Goal: Use online tool/utility: Utilize a website feature to perform a specific function

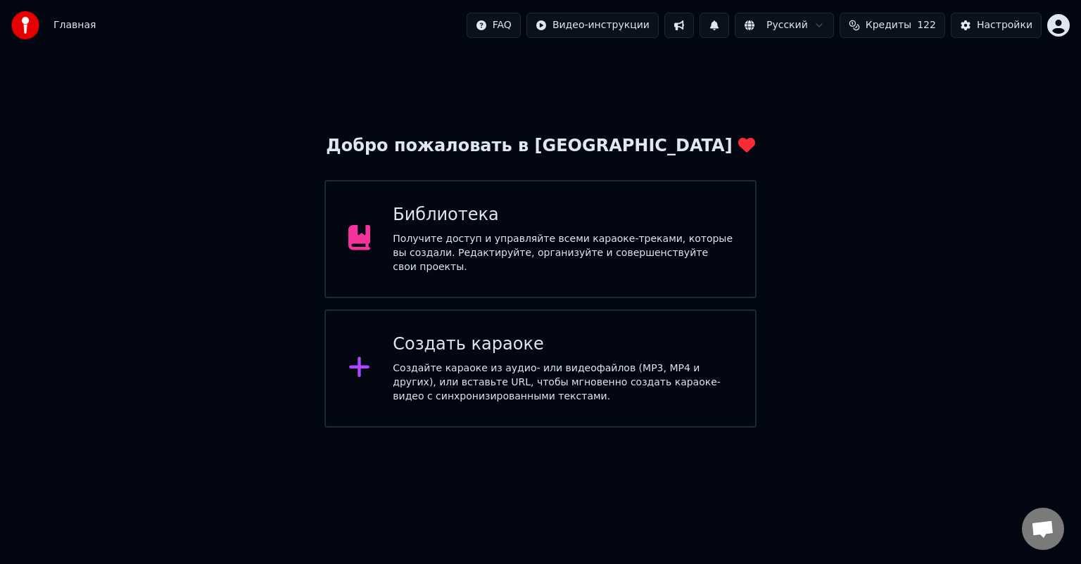
click at [455, 252] on div "Получите доступ и управляйте всеми караоке-треками, которые вы создали. Редакти…" at bounding box center [563, 253] width 340 height 42
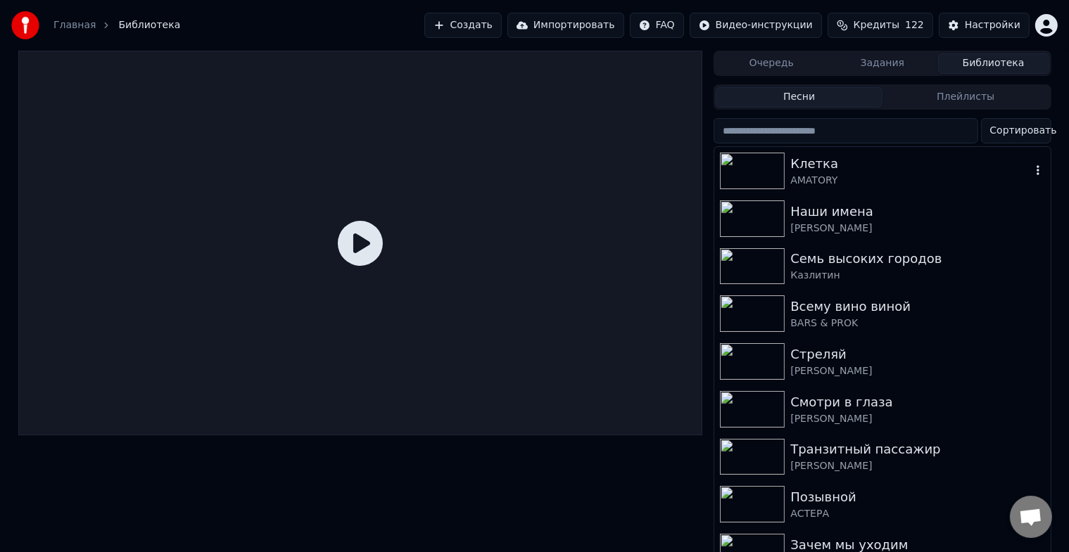
click at [1036, 170] on icon "button" at bounding box center [1037, 170] width 3 height 10
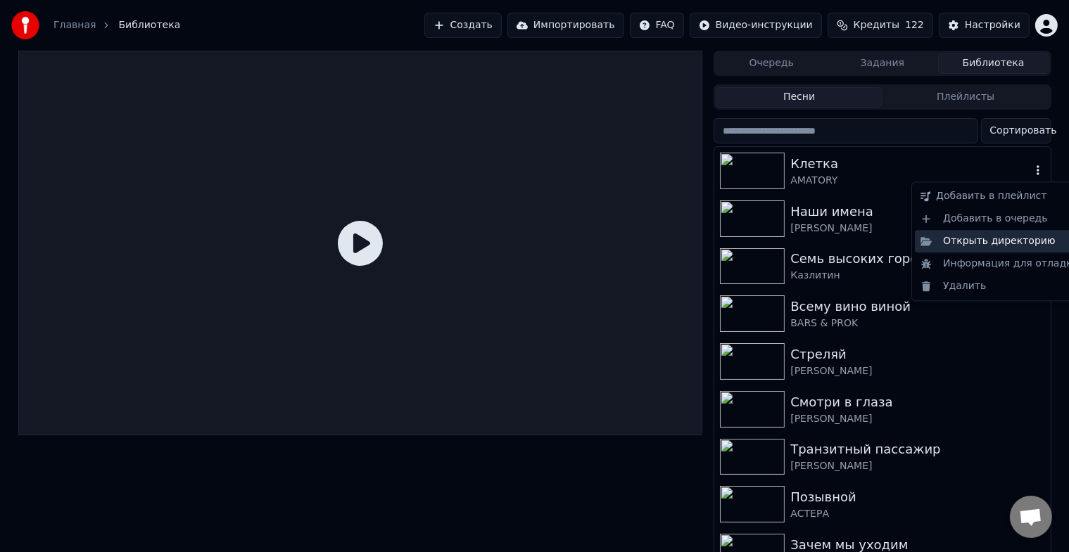
click at [1022, 241] on div "Открыть директорию" at bounding box center [1000, 241] width 170 height 23
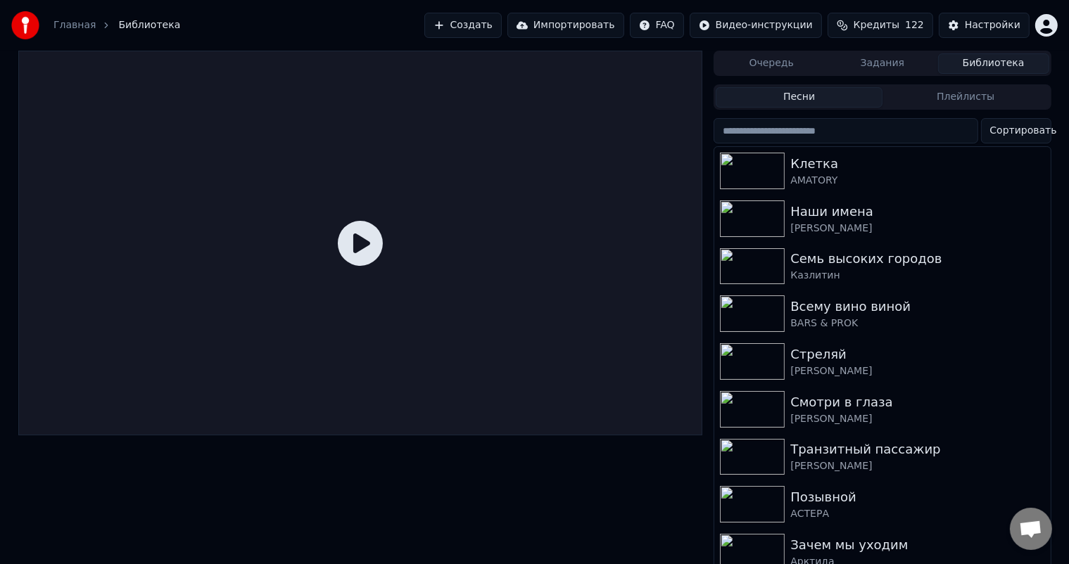
click at [969, 99] on button "Плейлисты" at bounding box center [965, 97] width 167 height 20
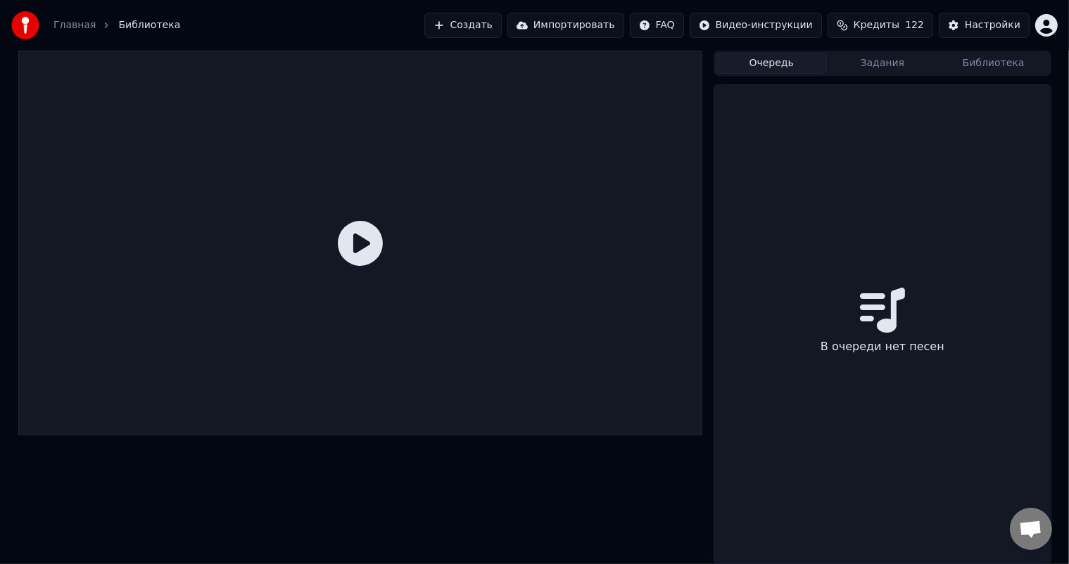
click at [740, 61] on button "Очередь" at bounding box center [771, 63] width 111 height 20
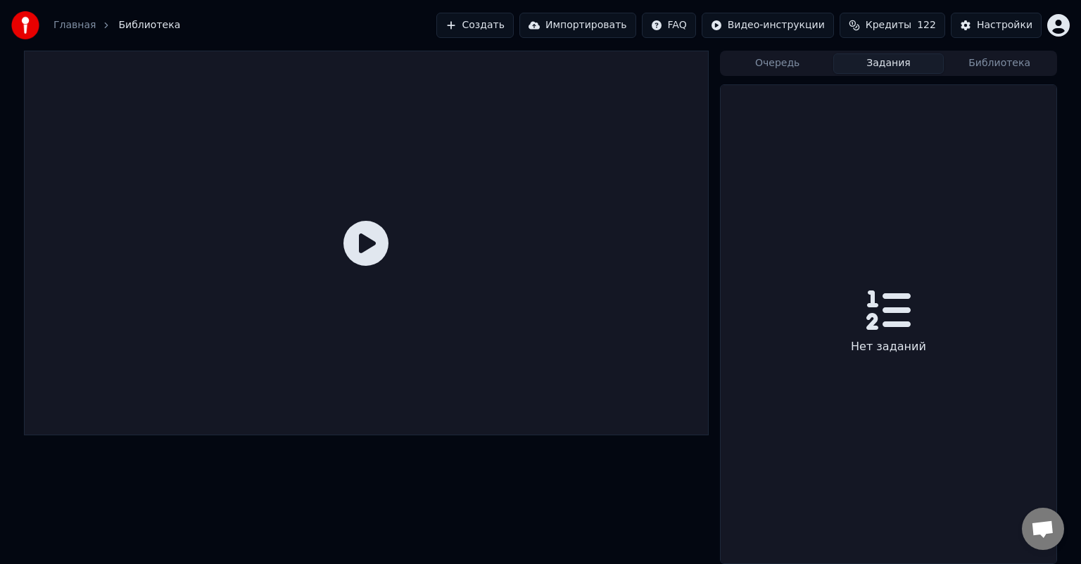
click at [833, 62] on button "Задания" at bounding box center [888, 63] width 111 height 20
click at [1002, 74] on div "Очередь Задания Библиотека" at bounding box center [888, 63] width 337 height 25
click at [1003, 62] on button "Библиотека" at bounding box center [998, 63] width 111 height 20
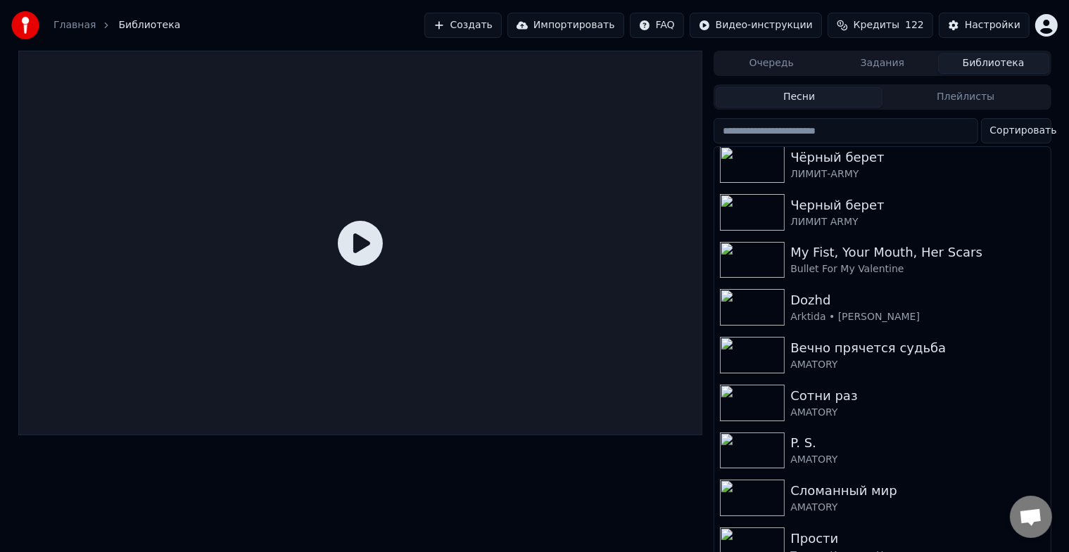
click at [882, 67] on button "Задания" at bounding box center [882, 63] width 111 height 20
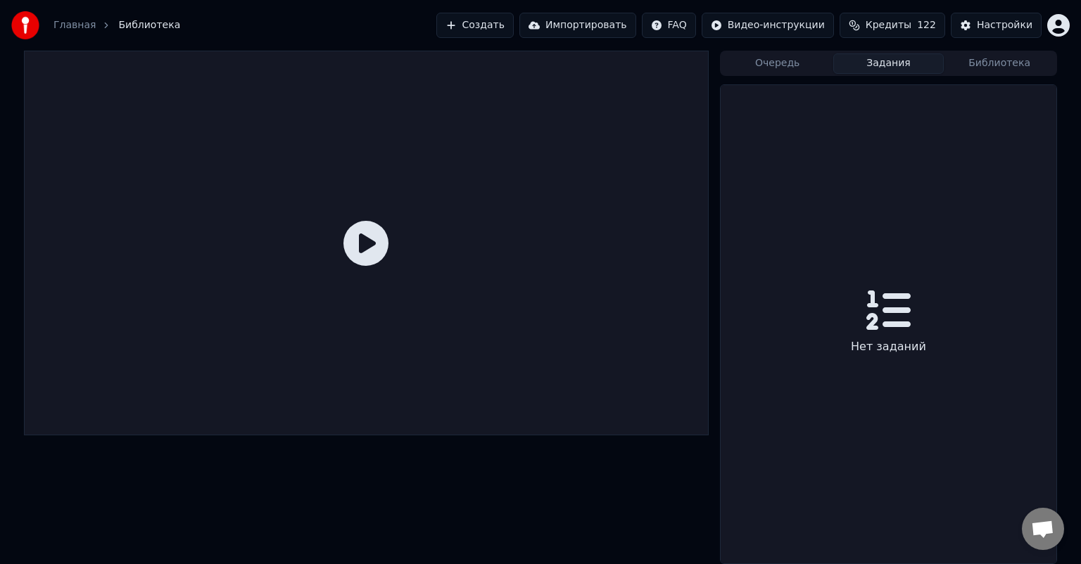
click at [790, 69] on button "Очередь" at bounding box center [777, 63] width 111 height 20
click at [889, 68] on button "Задания" at bounding box center [888, 63] width 111 height 20
click at [973, 58] on button "Библиотека" at bounding box center [998, 63] width 111 height 20
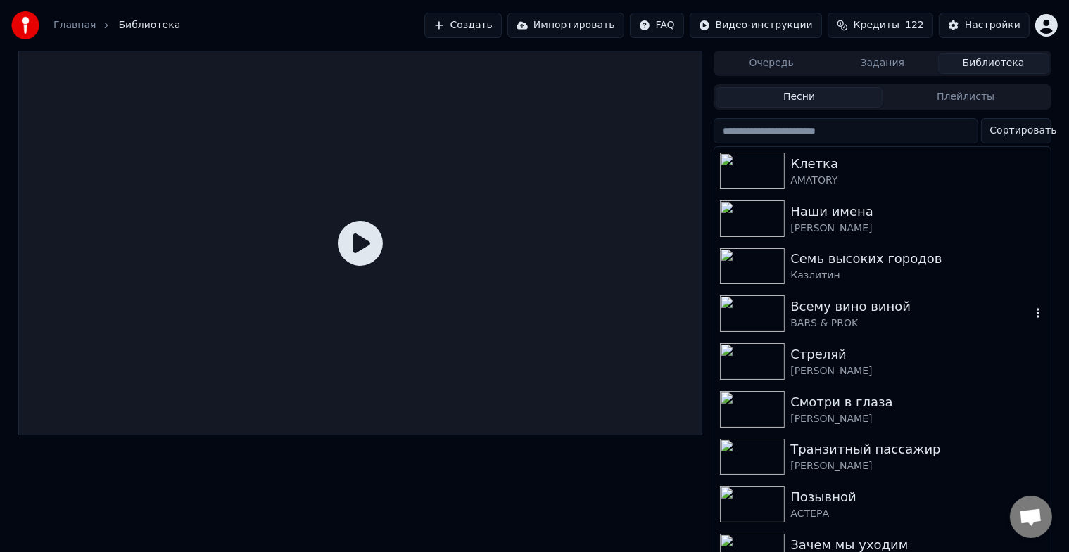
scroll to position [70, 0]
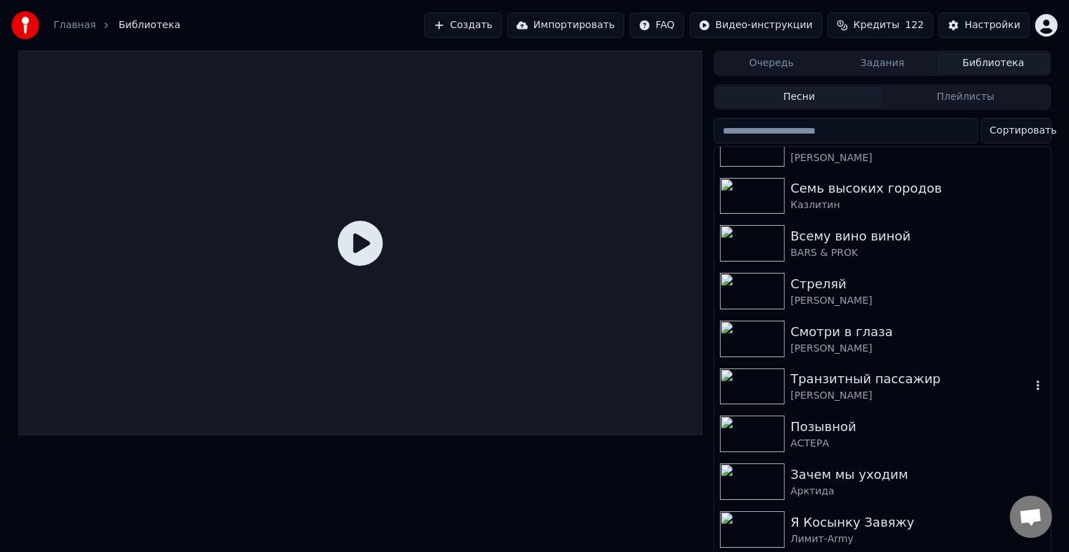
click at [1031, 385] on icon "button" at bounding box center [1038, 385] width 14 height 11
click at [352, 255] on icon at bounding box center [360, 243] width 45 height 45
click at [363, 242] on icon at bounding box center [360, 243] width 45 height 45
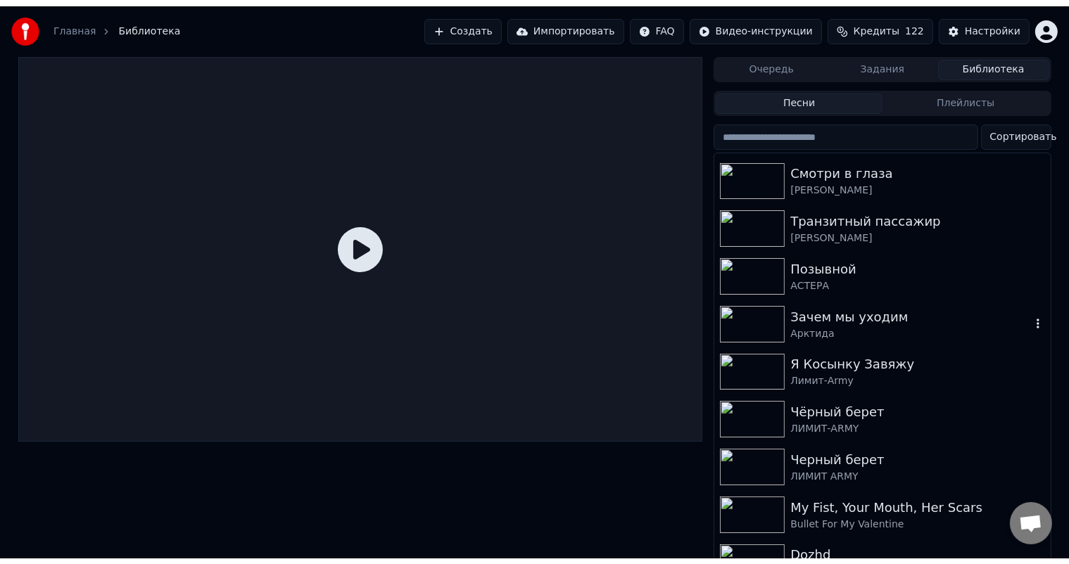
scroll to position [211, 0]
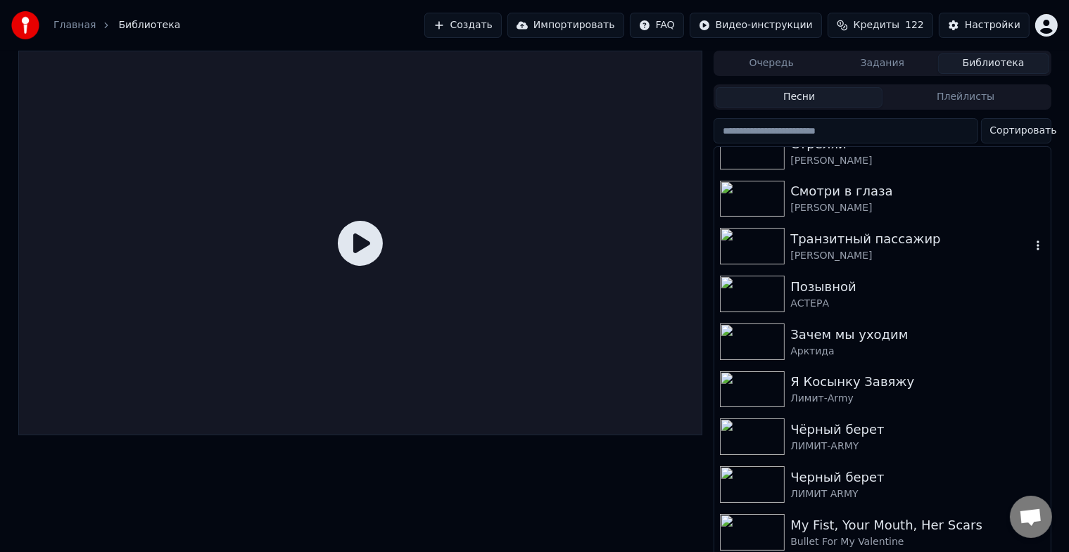
click at [757, 257] on img at bounding box center [752, 246] width 65 height 37
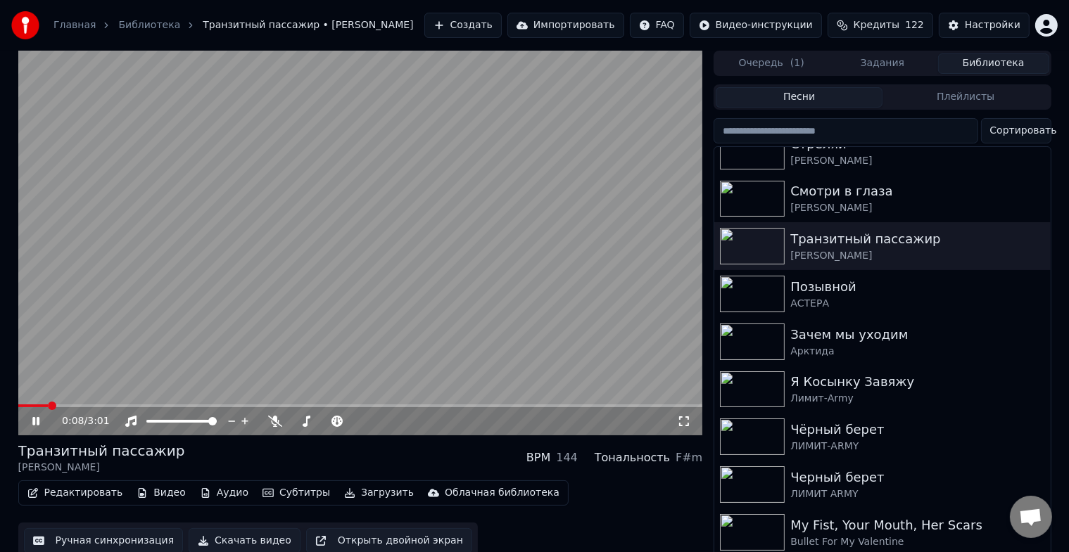
click at [48, 405] on span at bounding box center [360, 406] width 685 height 3
click at [56, 407] on span at bounding box center [54, 406] width 8 height 8
click at [139, 542] on button "Ручная синхронизация" at bounding box center [104, 540] width 160 height 25
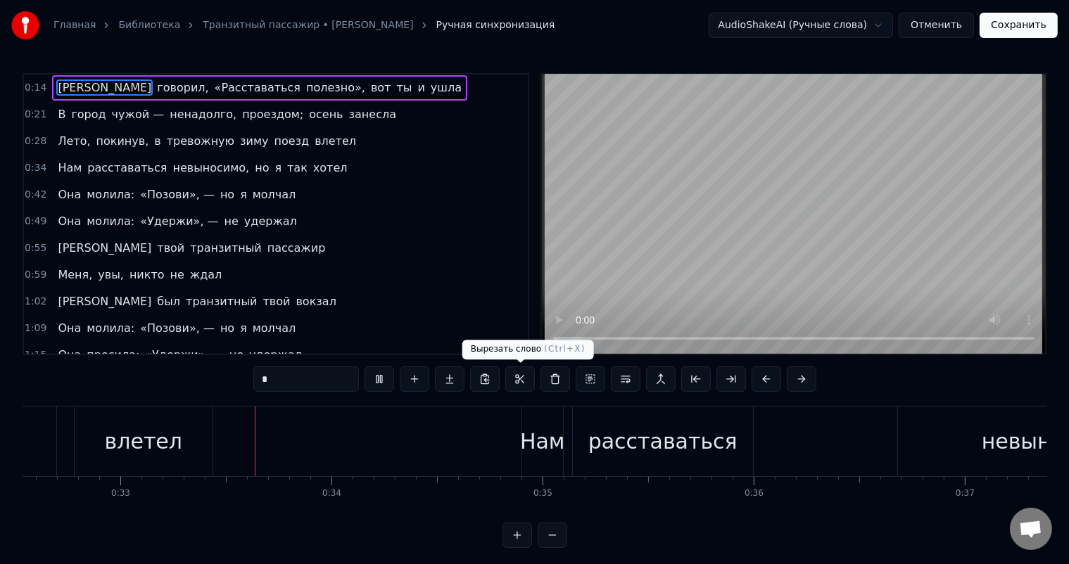
scroll to position [0, 6907]
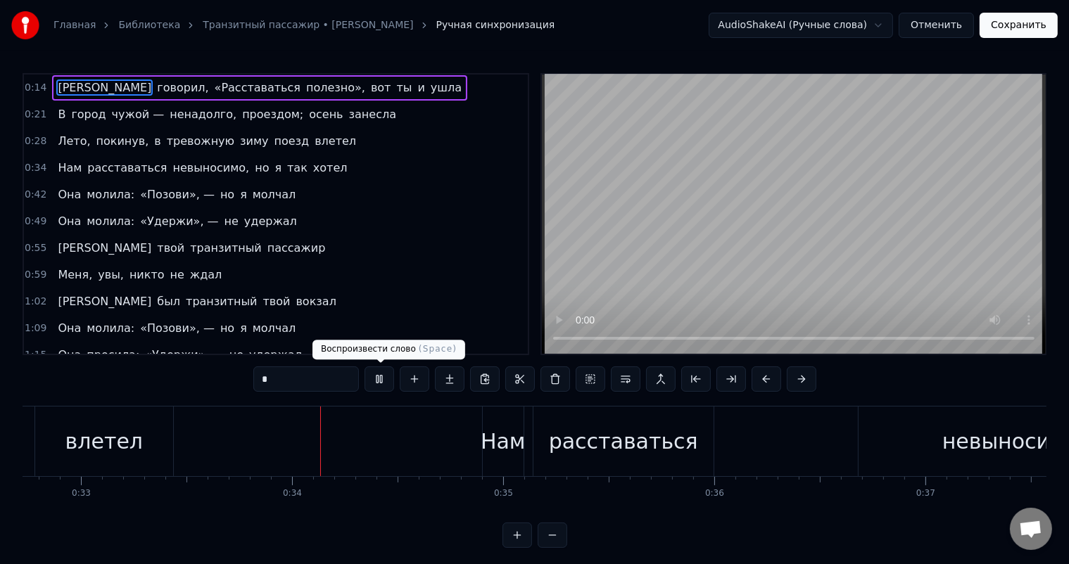
click at [370, 388] on button at bounding box center [379, 379] width 30 height 25
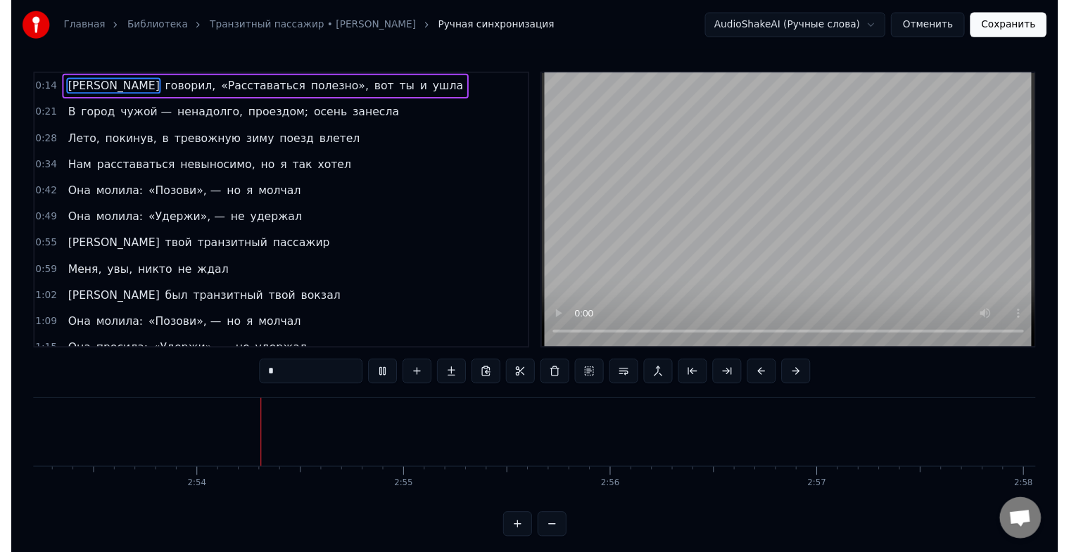
scroll to position [0, 36599]
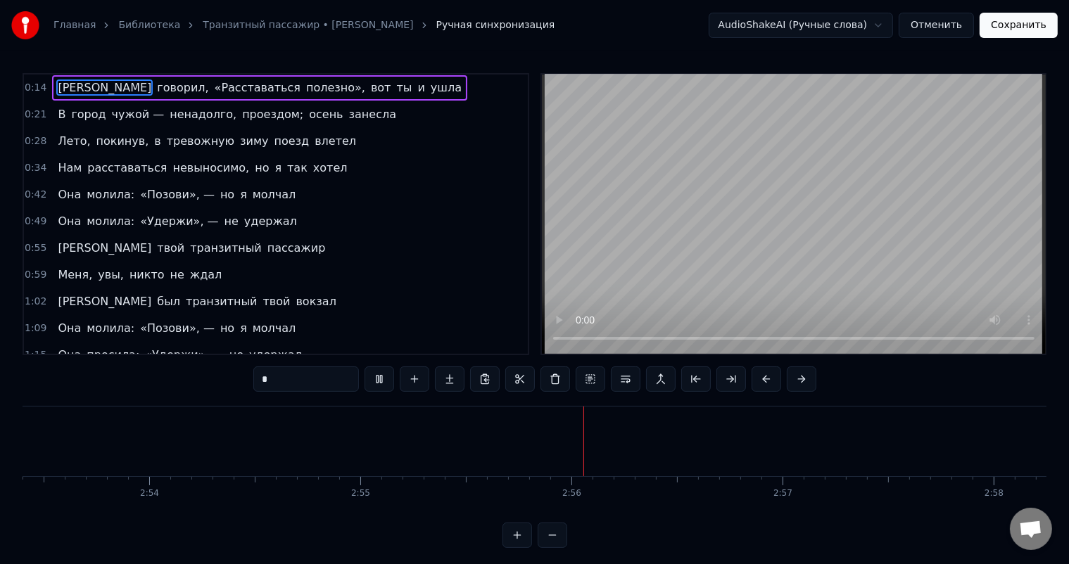
click at [962, 28] on button "Отменить" at bounding box center [935, 25] width 75 height 25
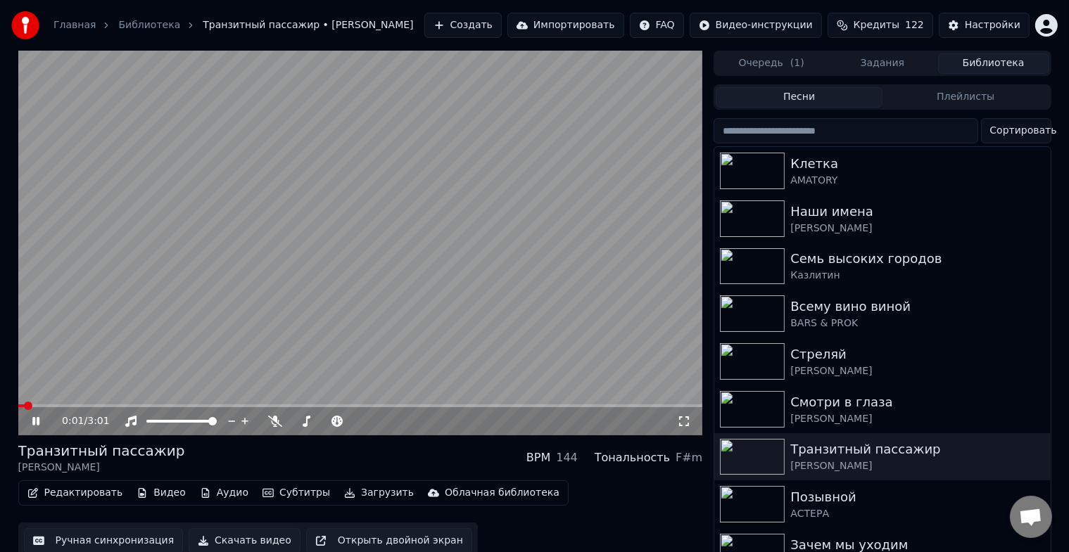
click at [91, 405] on span at bounding box center [360, 406] width 685 height 3
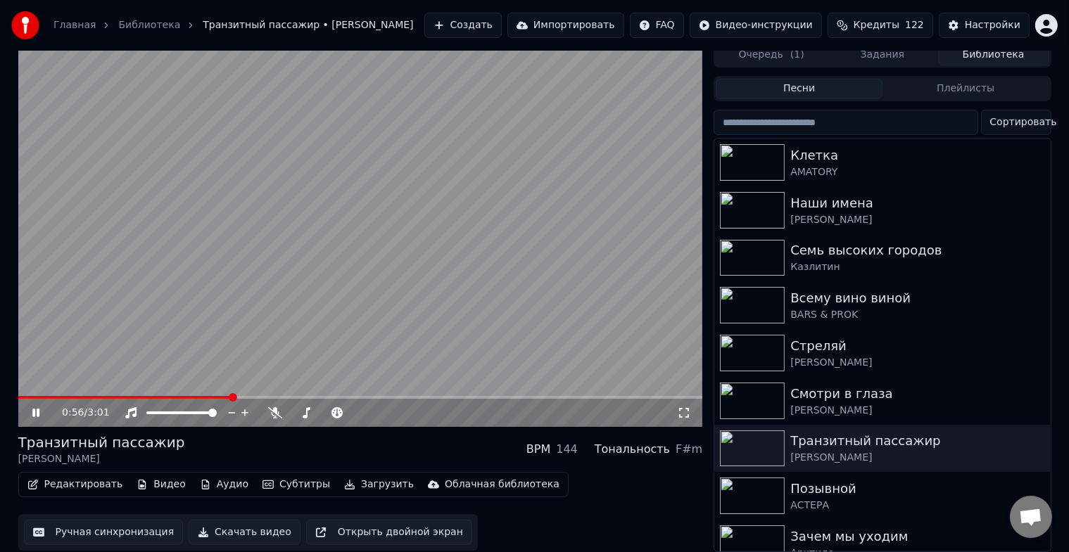
click at [250, 522] on button "Скачать видео" at bounding box center [245, 532] width 112 height 25
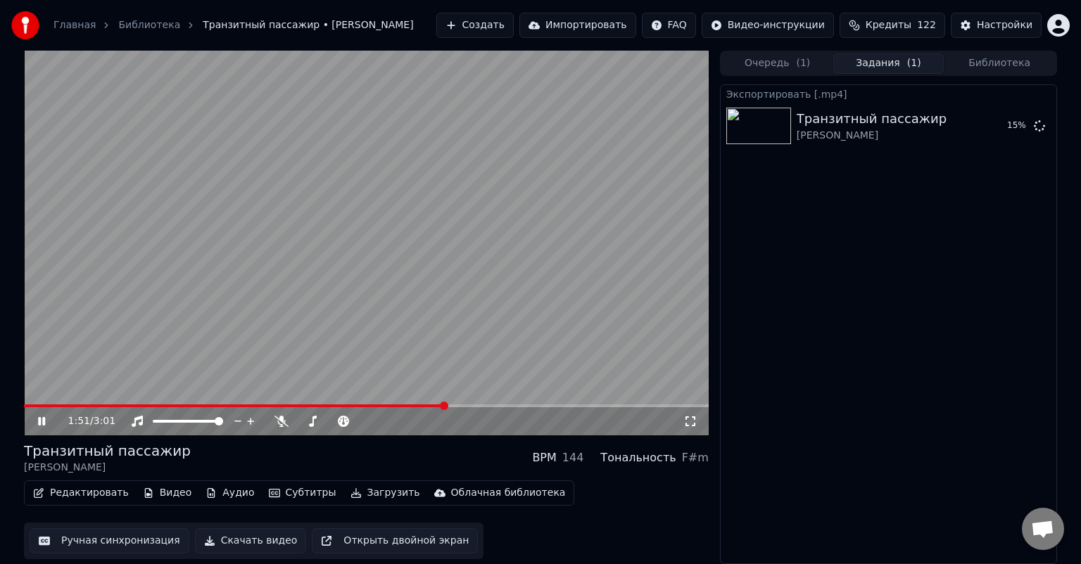
click at [43, 417] on icon at bounding box center [51, 421] width 33 height 11
click at [1001, 123] on button "Показать" at bounding box center [991, 125] width 72 height 25
click at [514, 34] on button "Создать" at bounding box center [474, 25] width 77 height 25
click at [1015, 59] on button "Библиотека" at bounding box center [998, 63] width 111 height 20
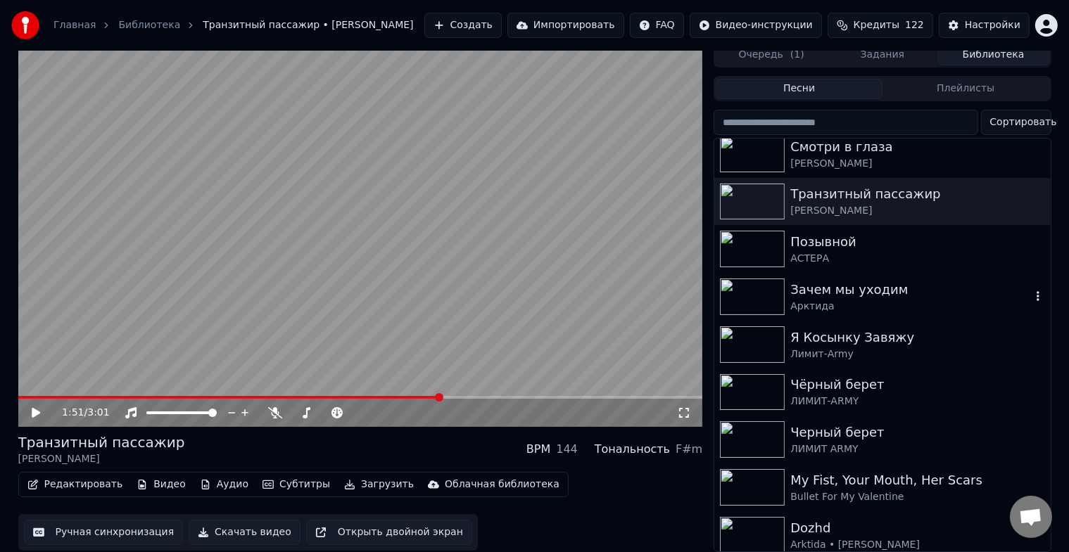
scroll to position [203, 0]
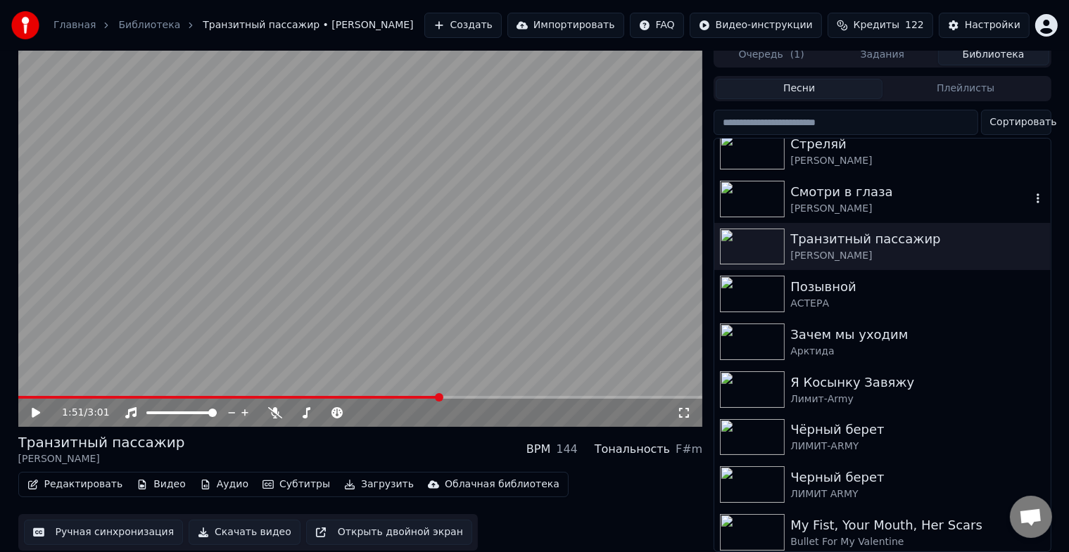
click at [920, 185] on div "Смотри в глаза" at bounding box center [910, 192] width 240 height 20
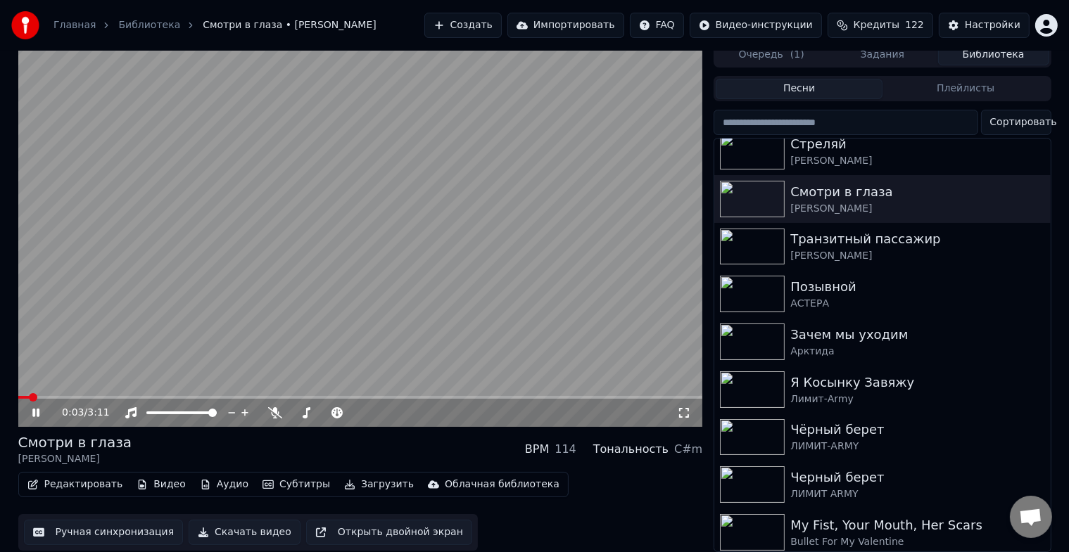
click at [91, 481] on button "Редактировать" at bounding box center [75, 485] width 107 height 20
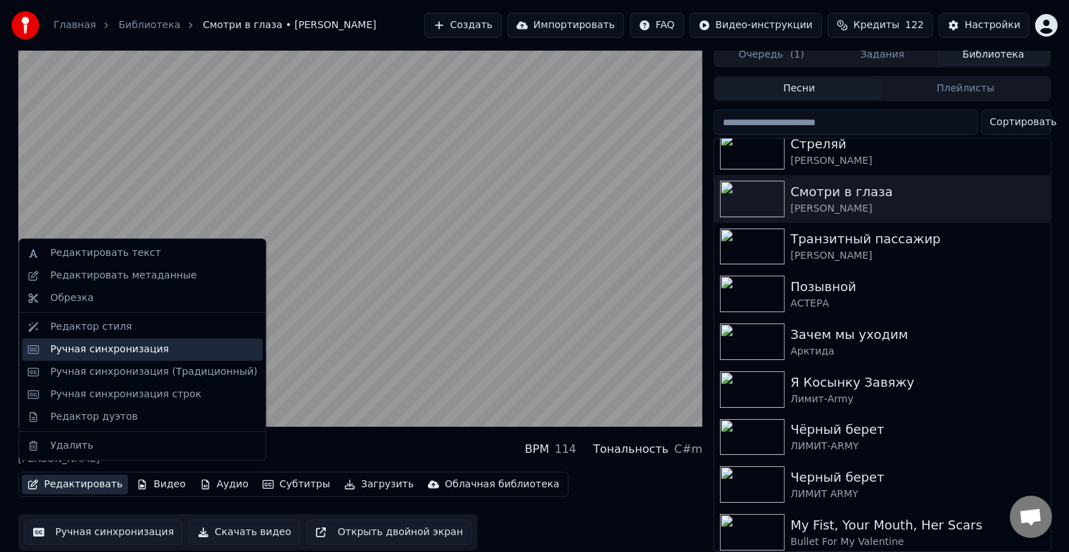
click at [122, 355] on div "Ручная синхронизация" at bounding box center [109, 350] width 119 height 14
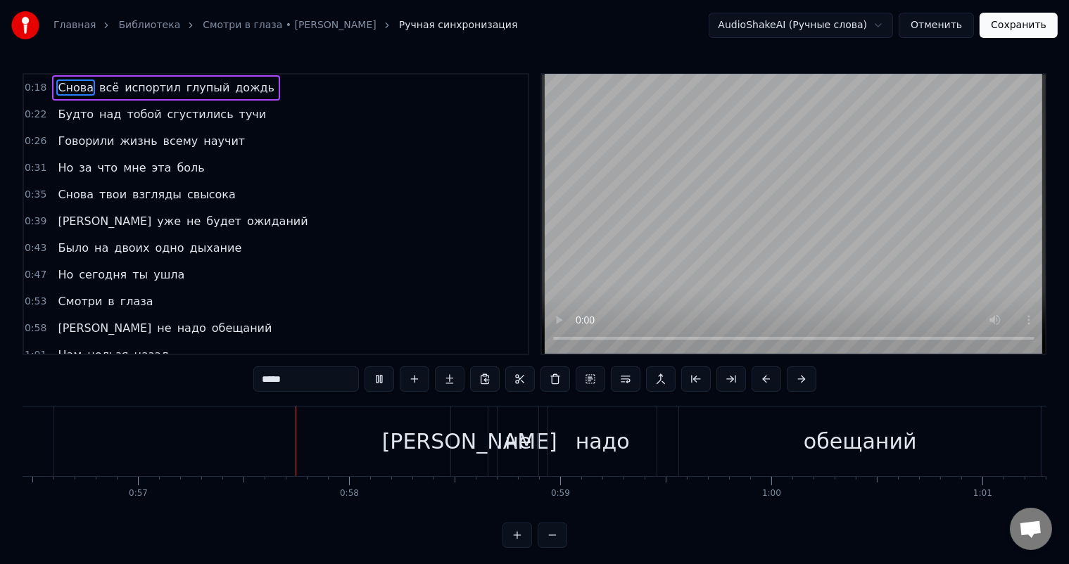
scroll to position [0, 11959]
